Goal: Find specific page/section: Find specific page/section

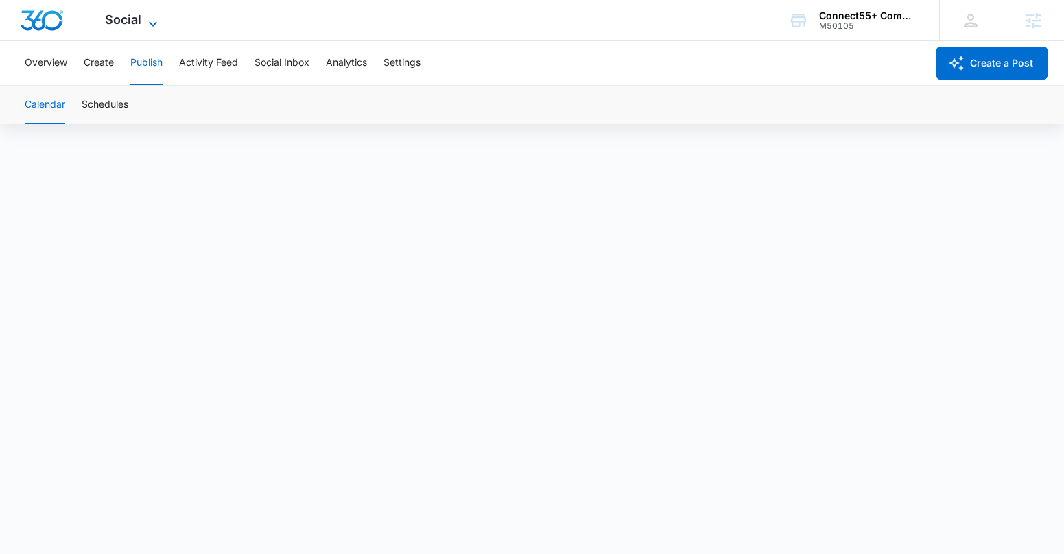
click at [130, 21] on span "Social" at bounding box center [123, 19] width 36 height 14
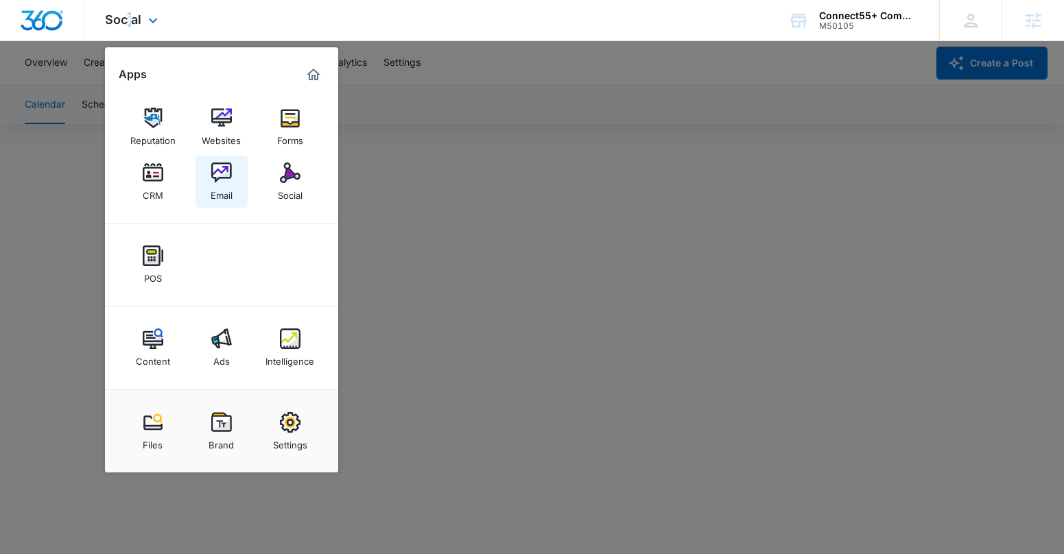
click at [226, 174] on img at bounding box center [221, 173] width 21 height 21
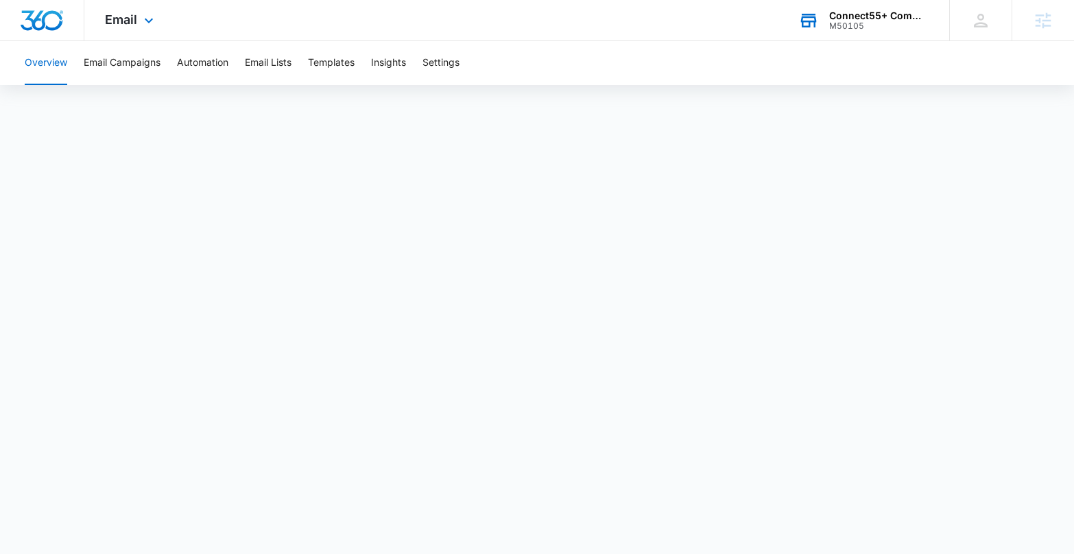
click at [820, 29] on div "Connect55+ Communities M50105 Your Accounts View All" at bounding box center [863, 20] width 171 height 40
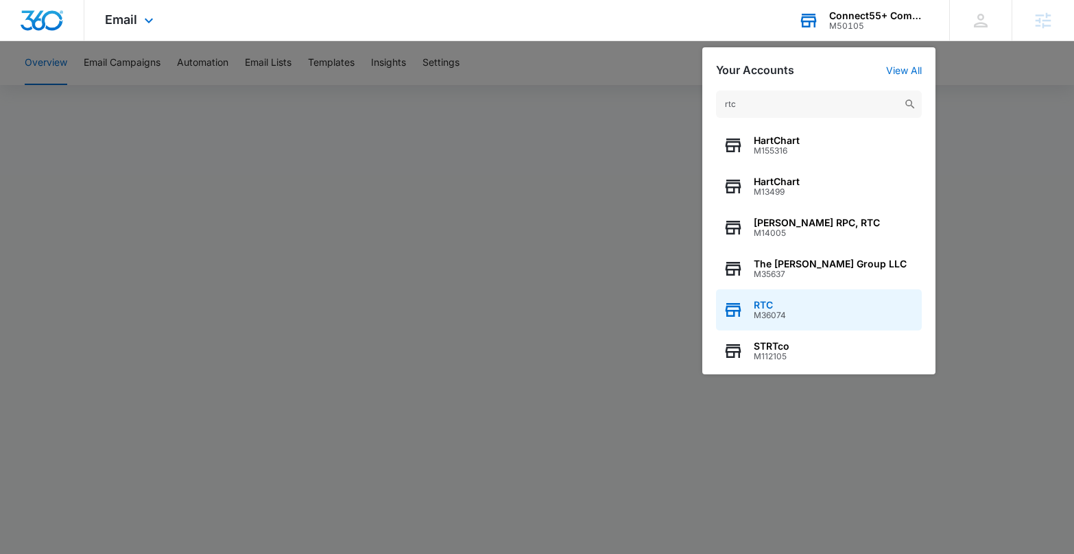
type input "rtc"
click at [816, 306] on div "RTC M36074" at bounding box center [819, 309] width 206 height 41
